Goal: Transaction & Acquisition: Purchase product/service

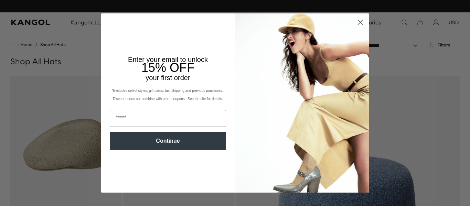
scroll to position [0, 142]
click at [363, 20] on circle "Close dialog" at bounding box center [359, 22] width 11 height 11
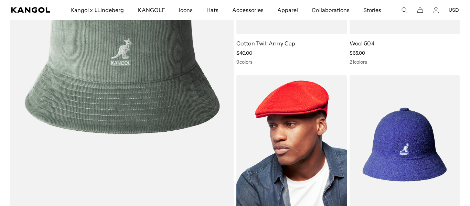
scroll to position [548, 0]
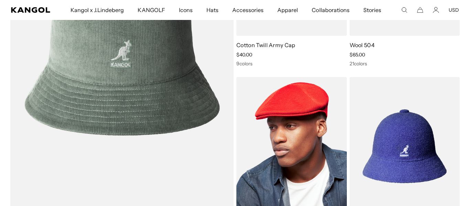
click at [306, 125] on img at bounding box center [291, 146] width 110 height 138
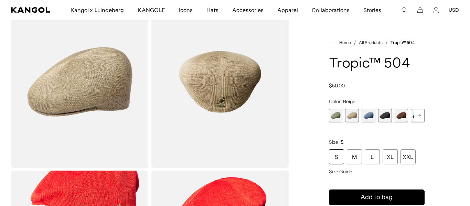
scroll to position [51, 0]
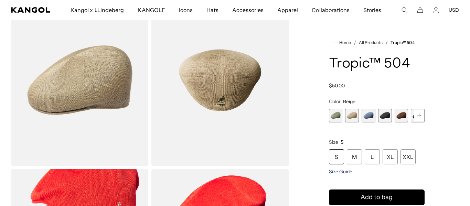
click at [345, 171] on span "Size Guide" at bounding box center [340, 171] width 23 height 6
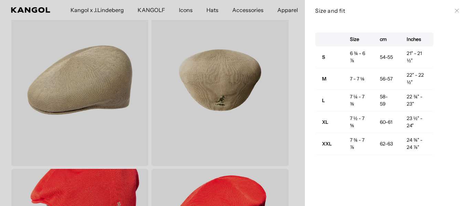
scroll to position [0, 142]
click at [456, 11] on icon at bounding box center [457, 11] width 4 height 4
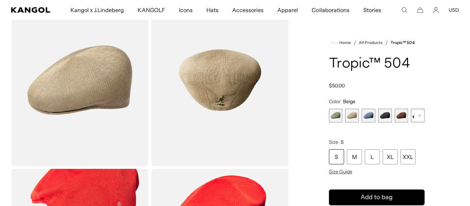
click at [405, 115] on span "5 of 9" at bounding box center [401, 116] width 14 height 14
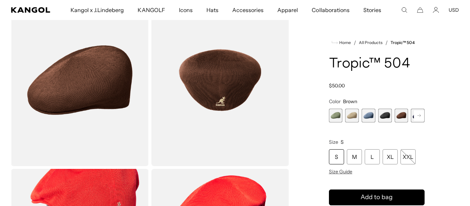
click at [418, 118] on rect at bounding box center [419, 115] width 10 height 10
click at [417, 116] on rect at bounding box center [419, 115] width 10 height 10
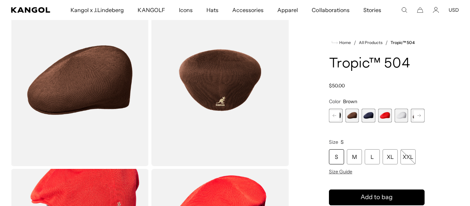
click at [417, 116] on span "9 of 9" at bounding box center [418, 116] width 14 height 14
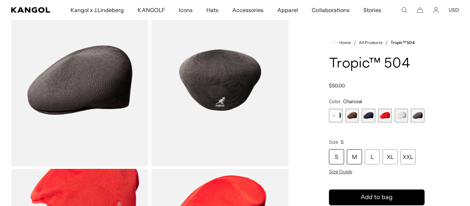
click at [353, 156] on div "M" at bounding box center [354, 156] width 15 height 15
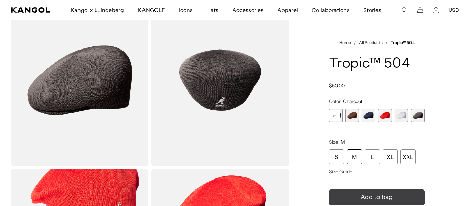
click at [355, 196] on button "Add to bag" at bounding box center [377, 197] width 96 height 16
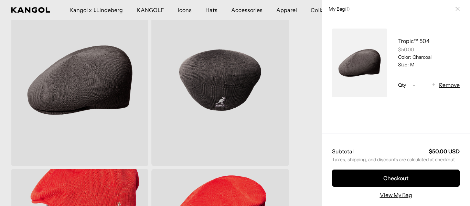
scroll to position [0, 142]
